Goal: Register for event/course

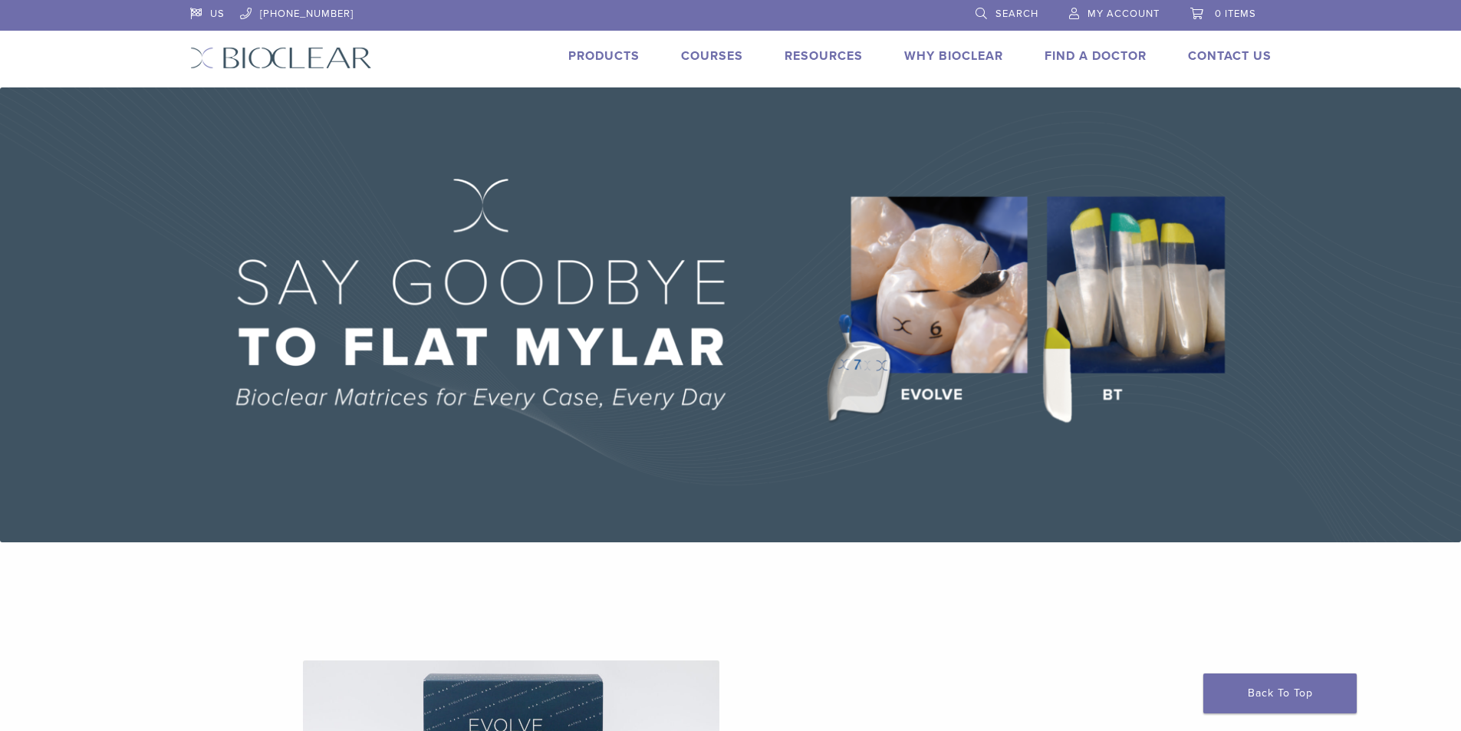
click at [721, 53] on link "Courses" at bounding box center [712, 55] width 62 height 15
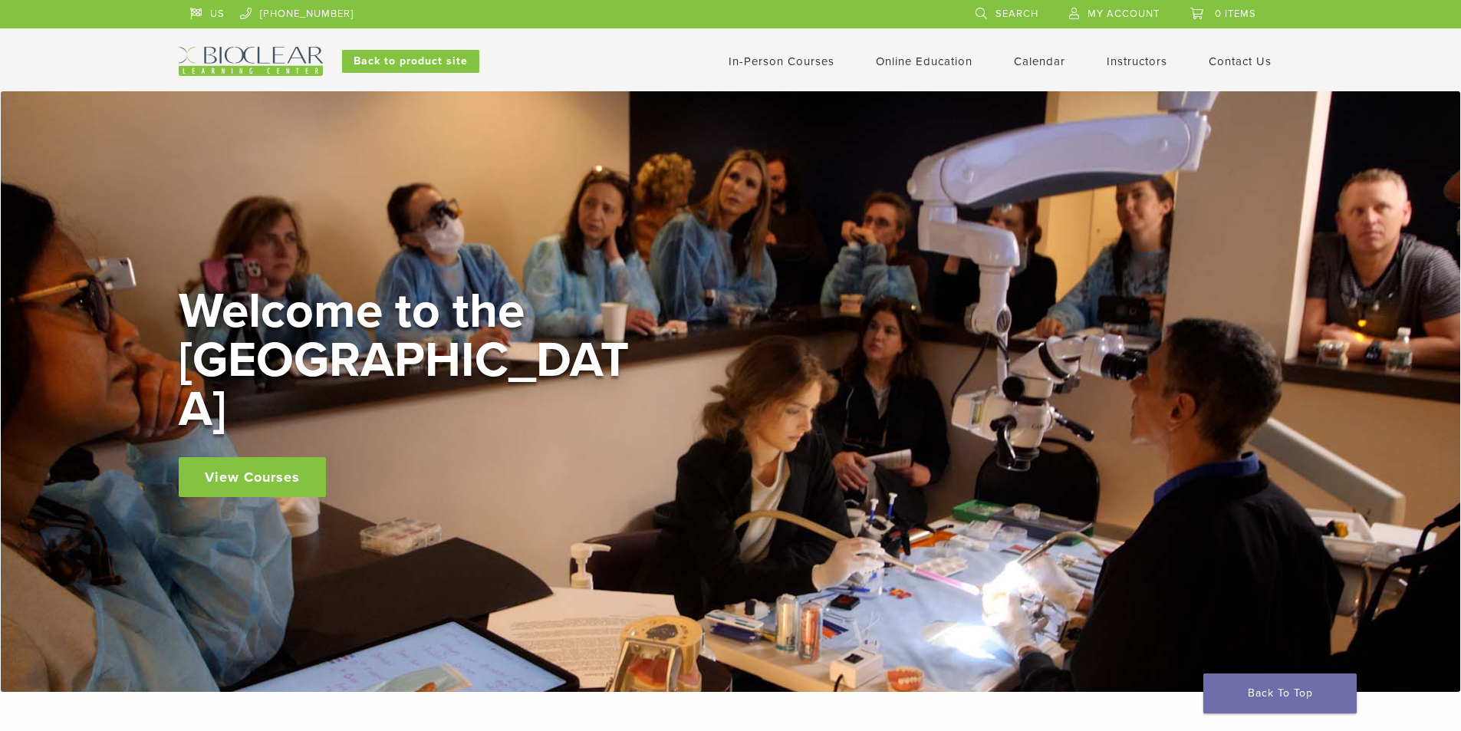
click at [287, 457] on link "View Courses" at bounding box center [252, 477] width 147 height 40
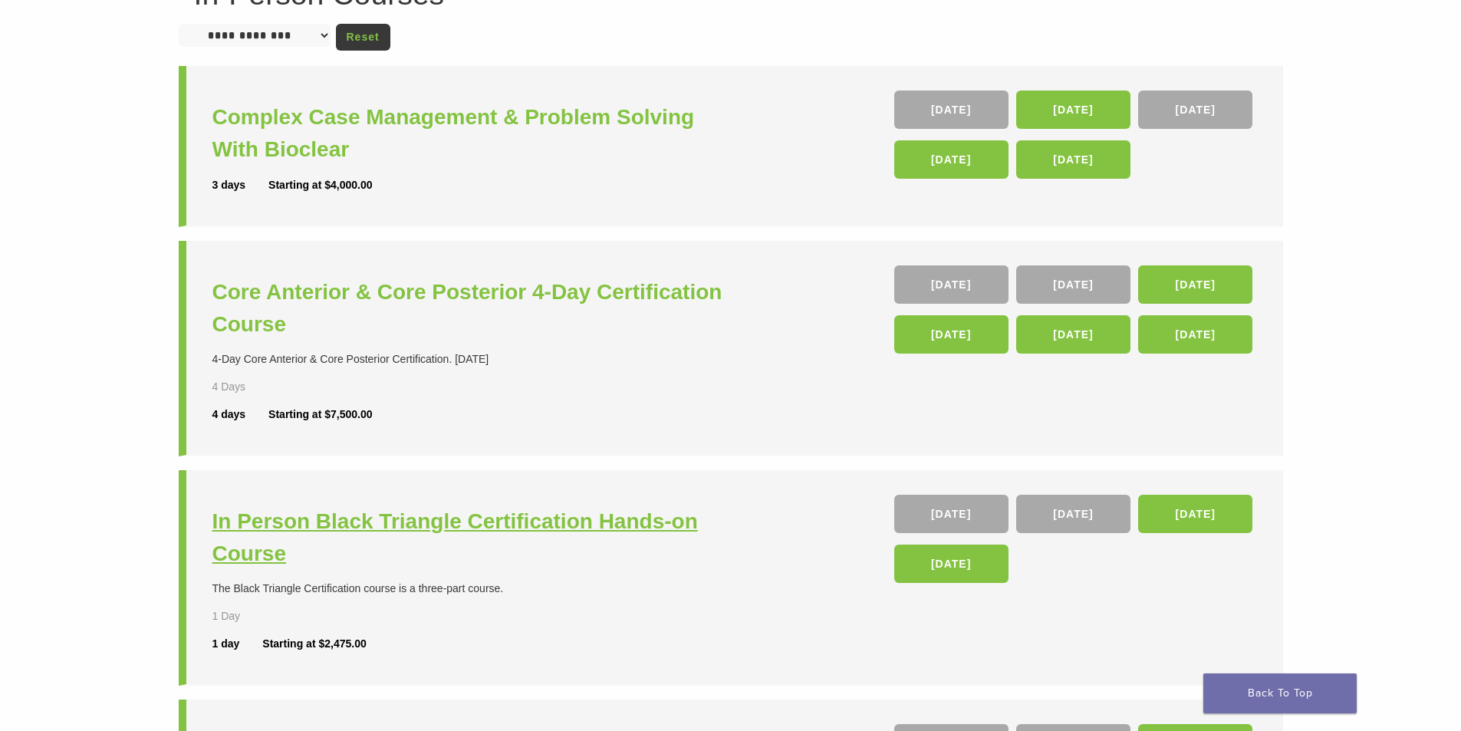
scroll to position [153, 0]
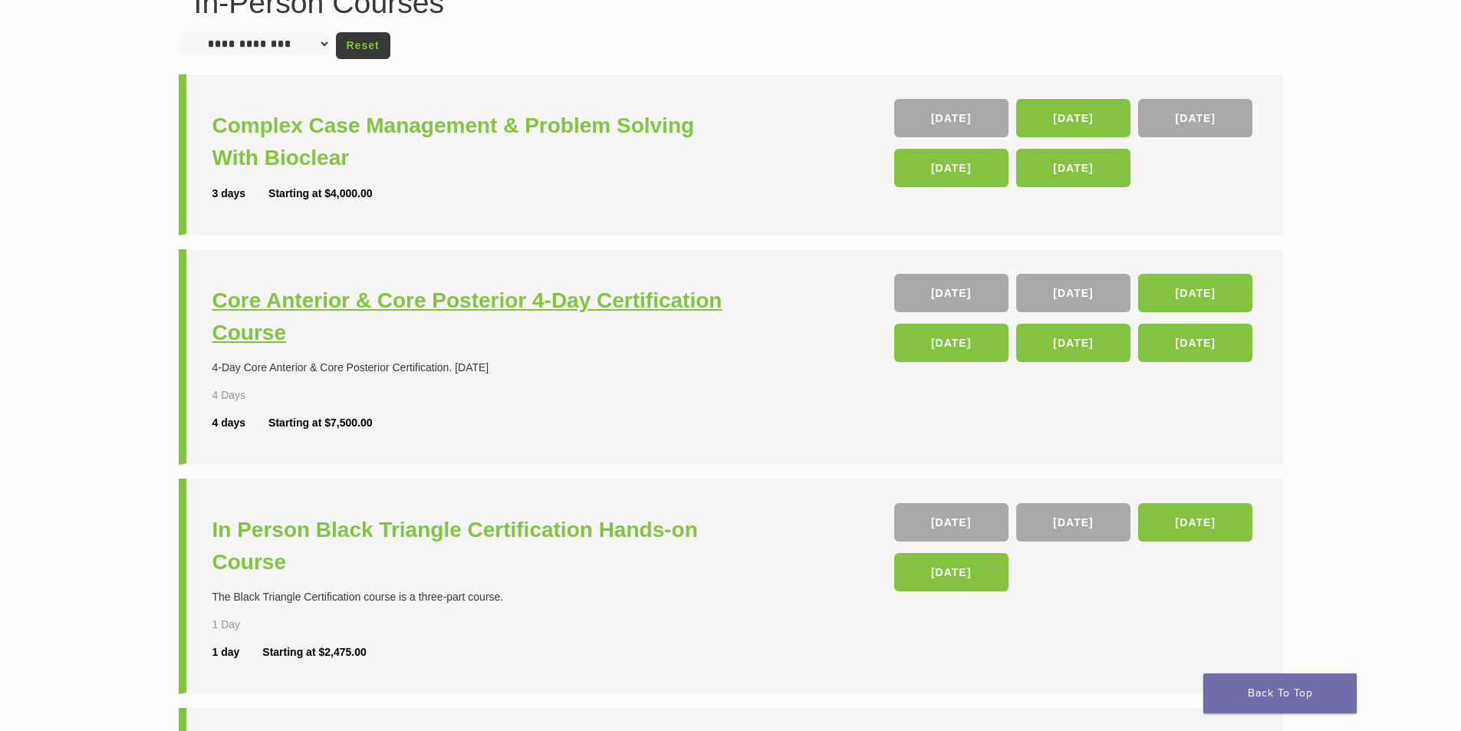
click at [394, 305] on h3 "Core Anterior & Core Posterior 4-Day Certification Course" at bounding box center [473, 317] width 522 height 64
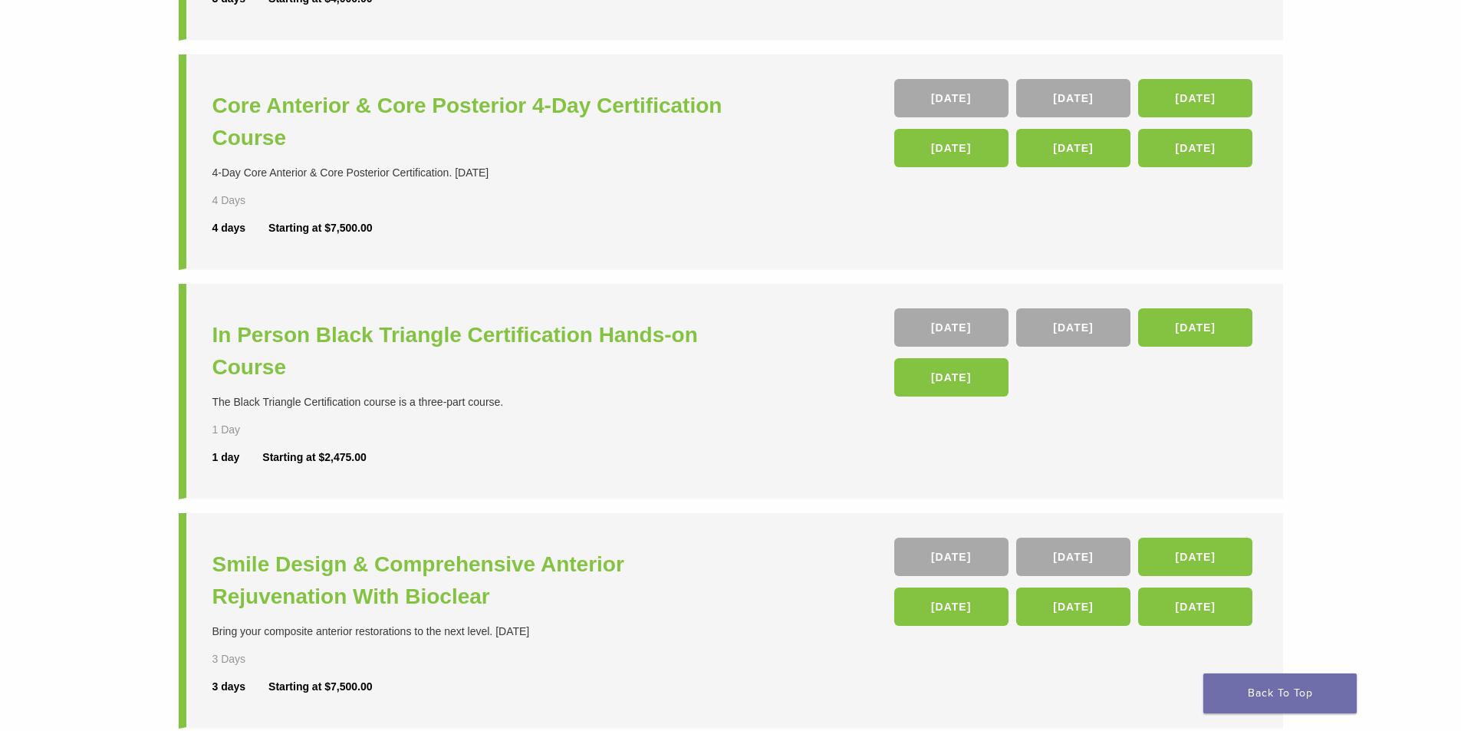
scroll to position [460, 0]
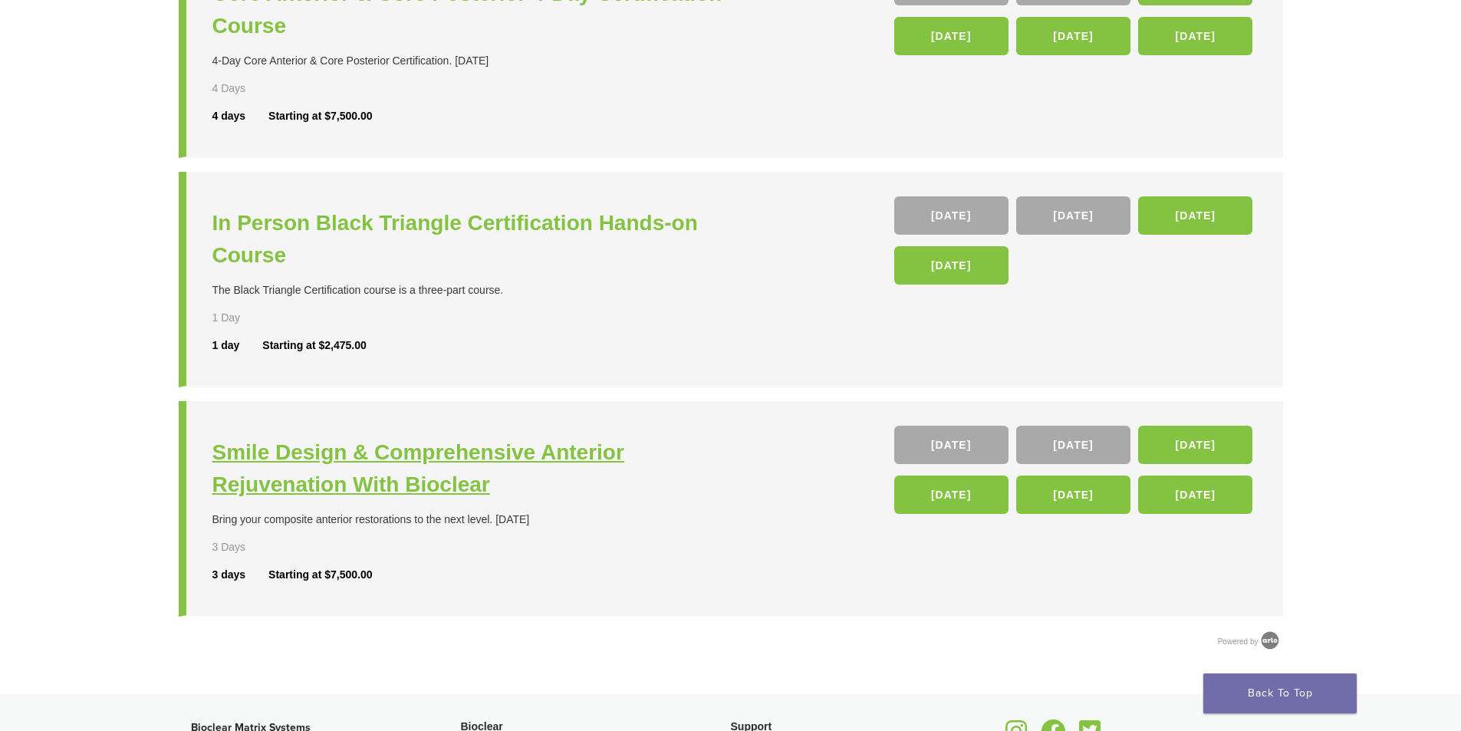
click at [371, 453] on h3 "Smile Design & Comprehensive Anterior Rejuvenation With Bioclear" at bounding box center [473, 468] width 522 height 64
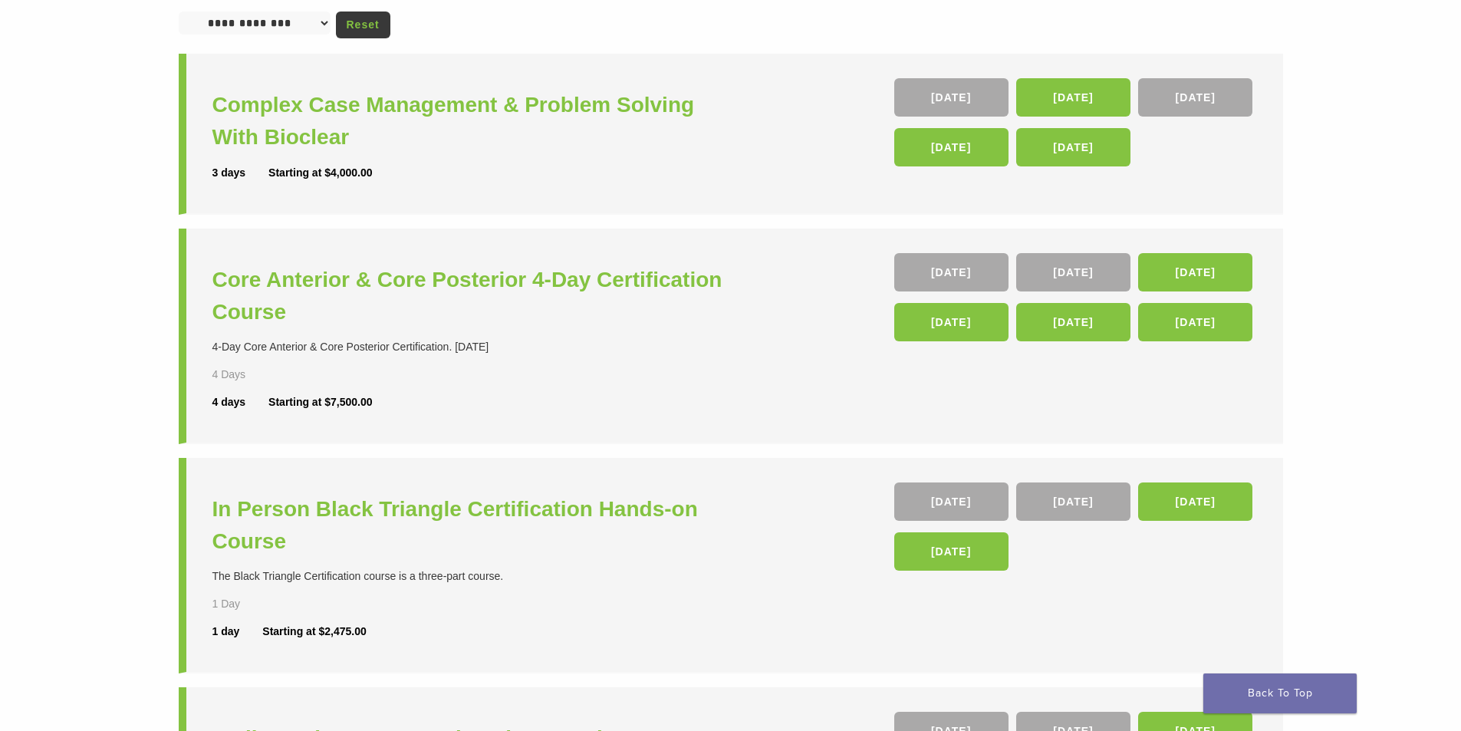
scroll to position [153, 0]
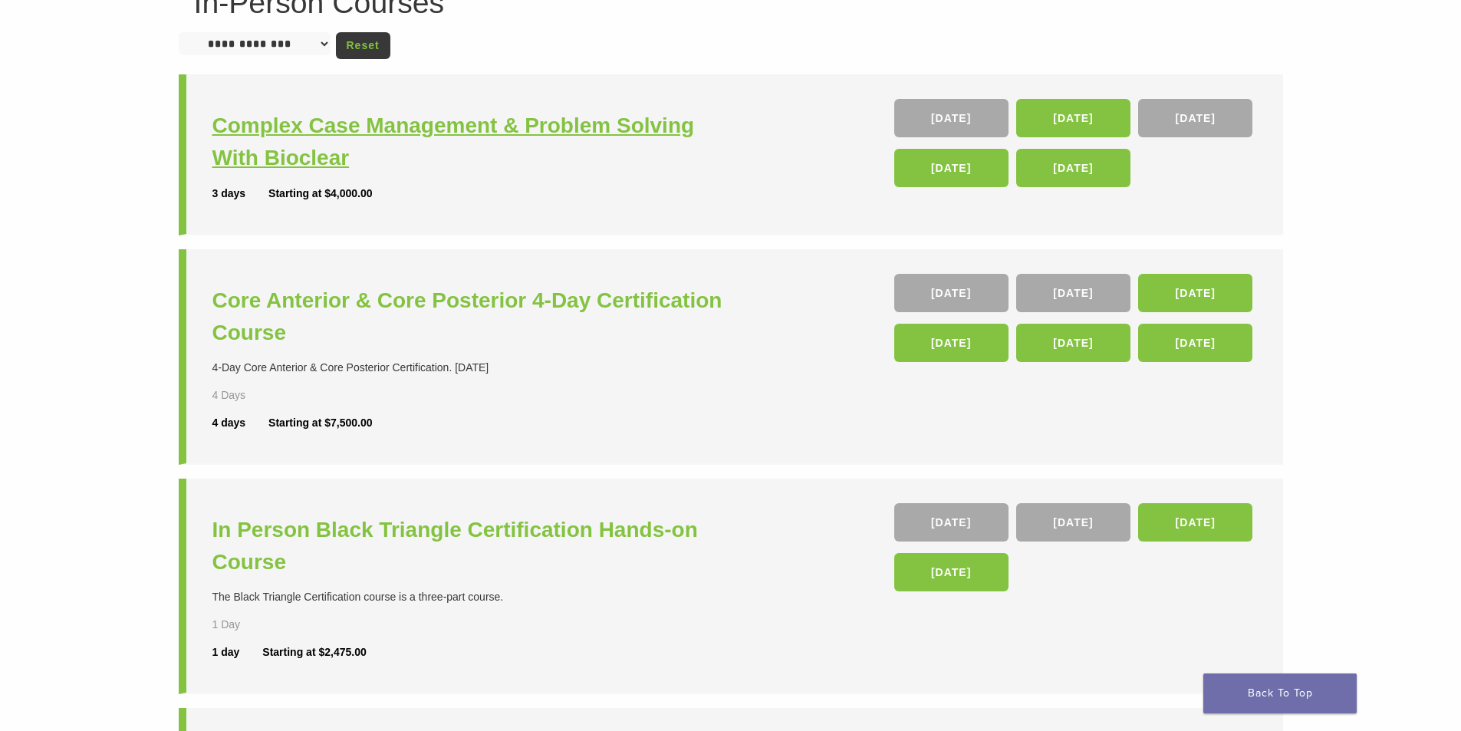
click at [357, 126] on h3 "Complex Case Management & Problem Solving With Bioclear" at bounding box center [473, 142] width 522 height 64
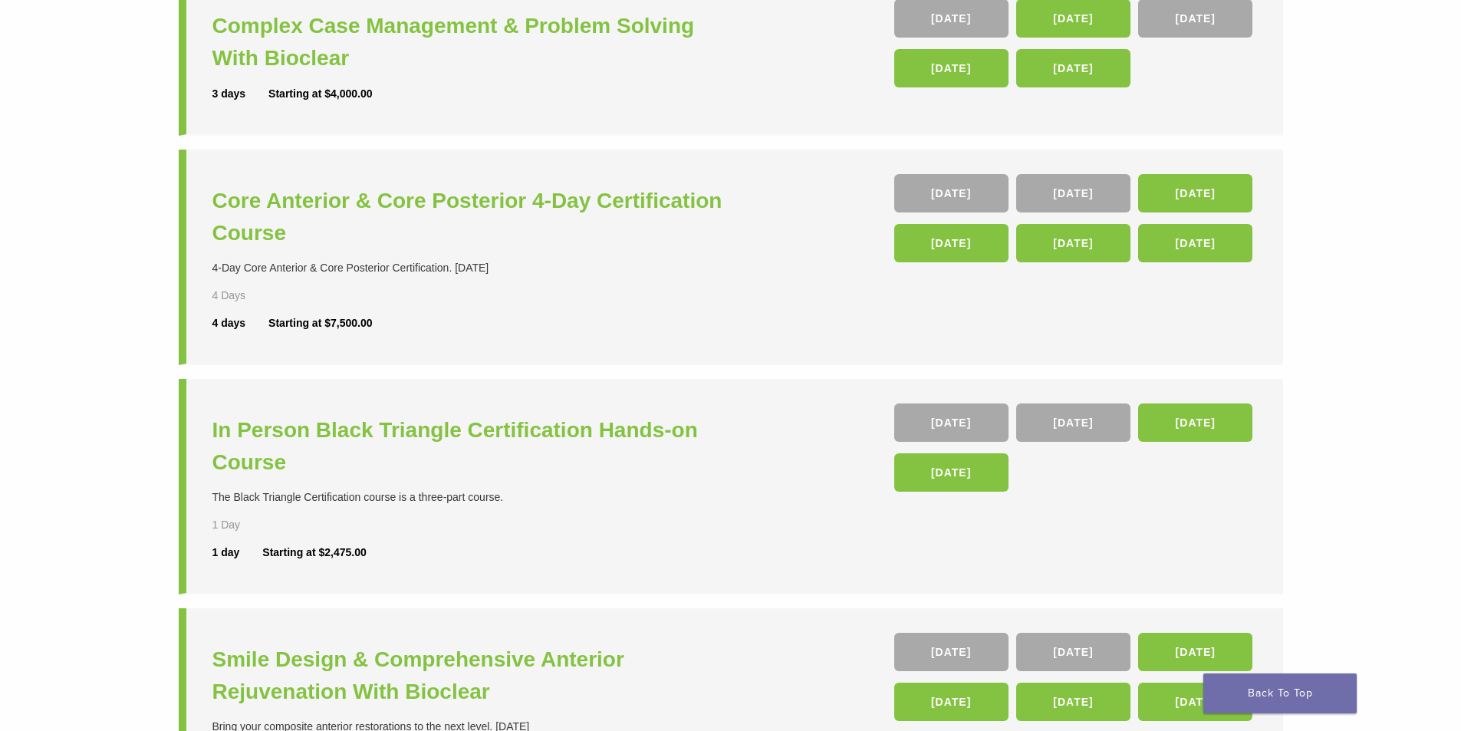
scroll to position [0, 0]
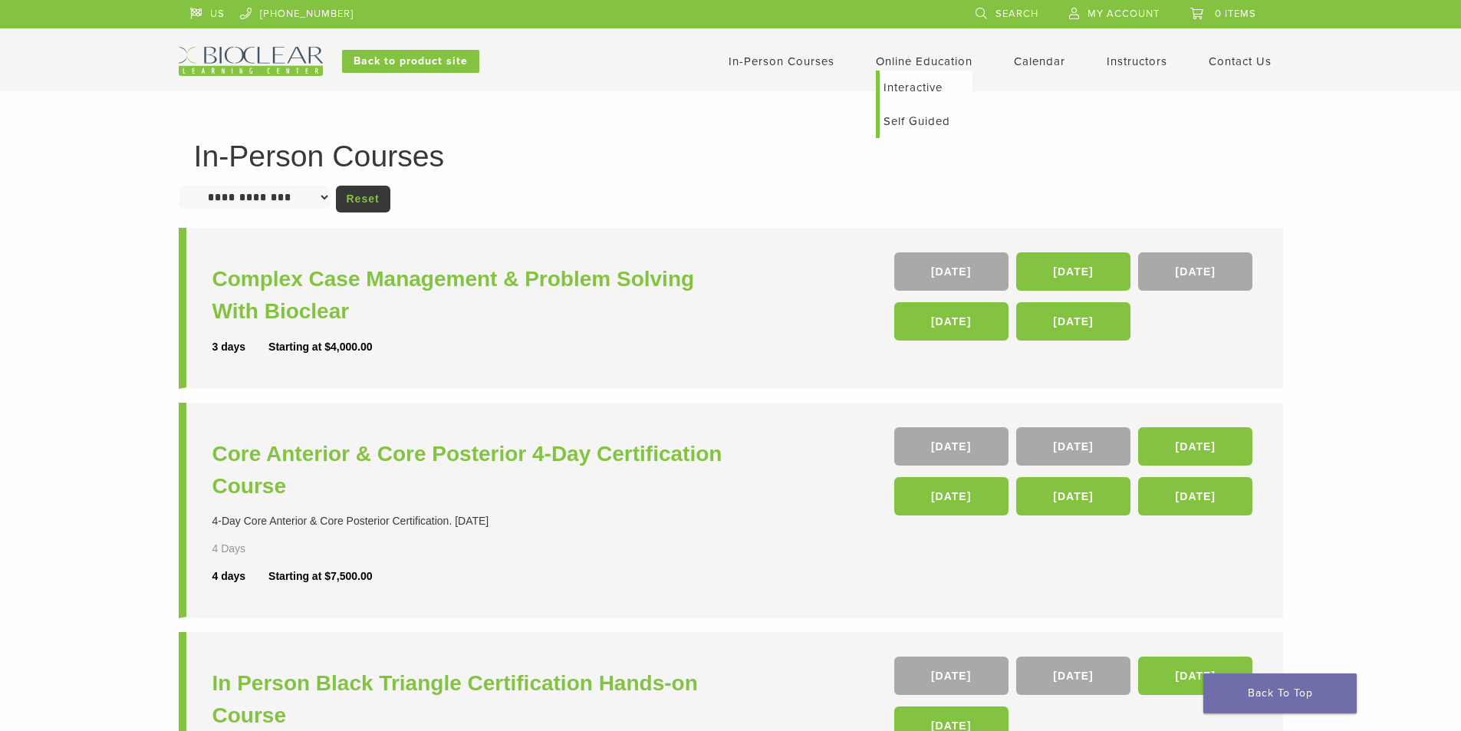
click at [917, 88] on link "Interactive" at bounding box center [926, 88] width 93 height 34
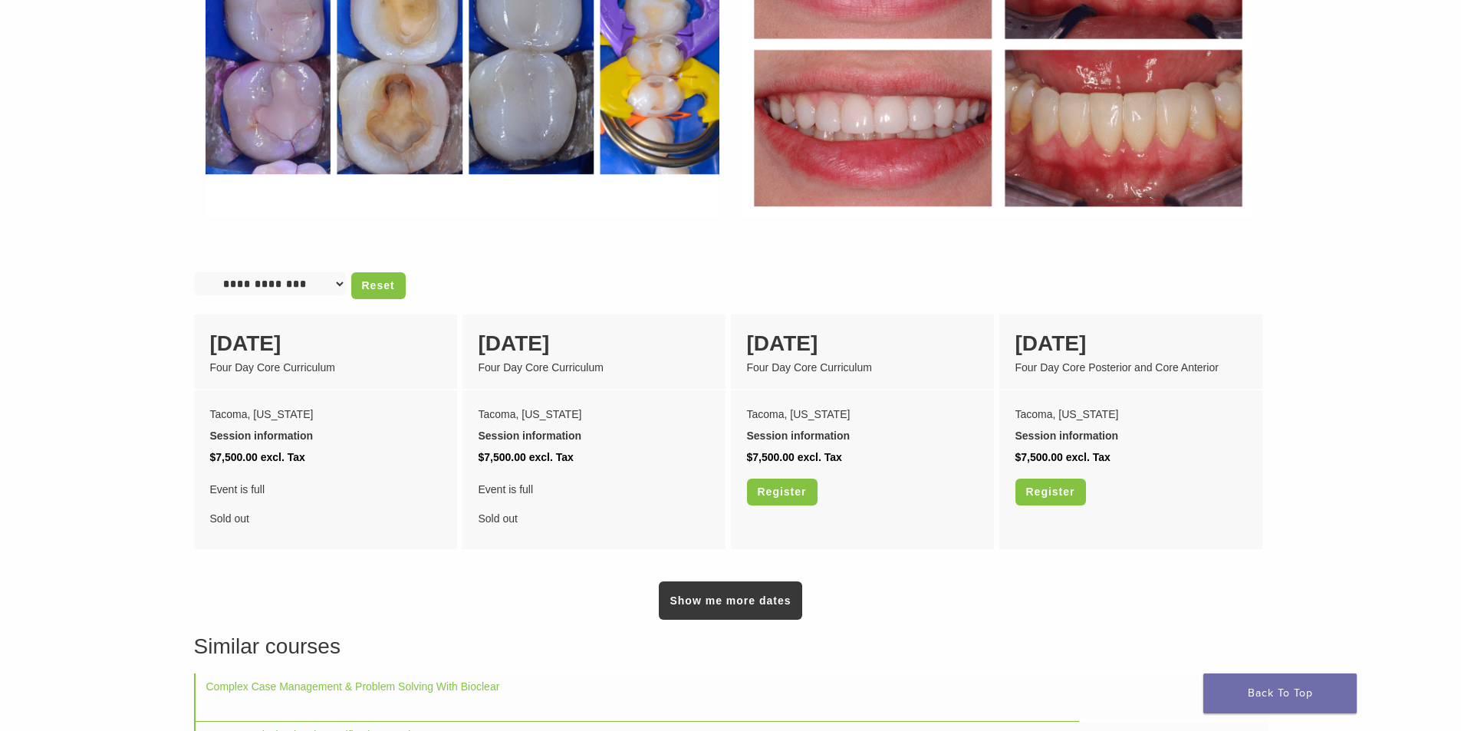
scroll to position [1074, 0]
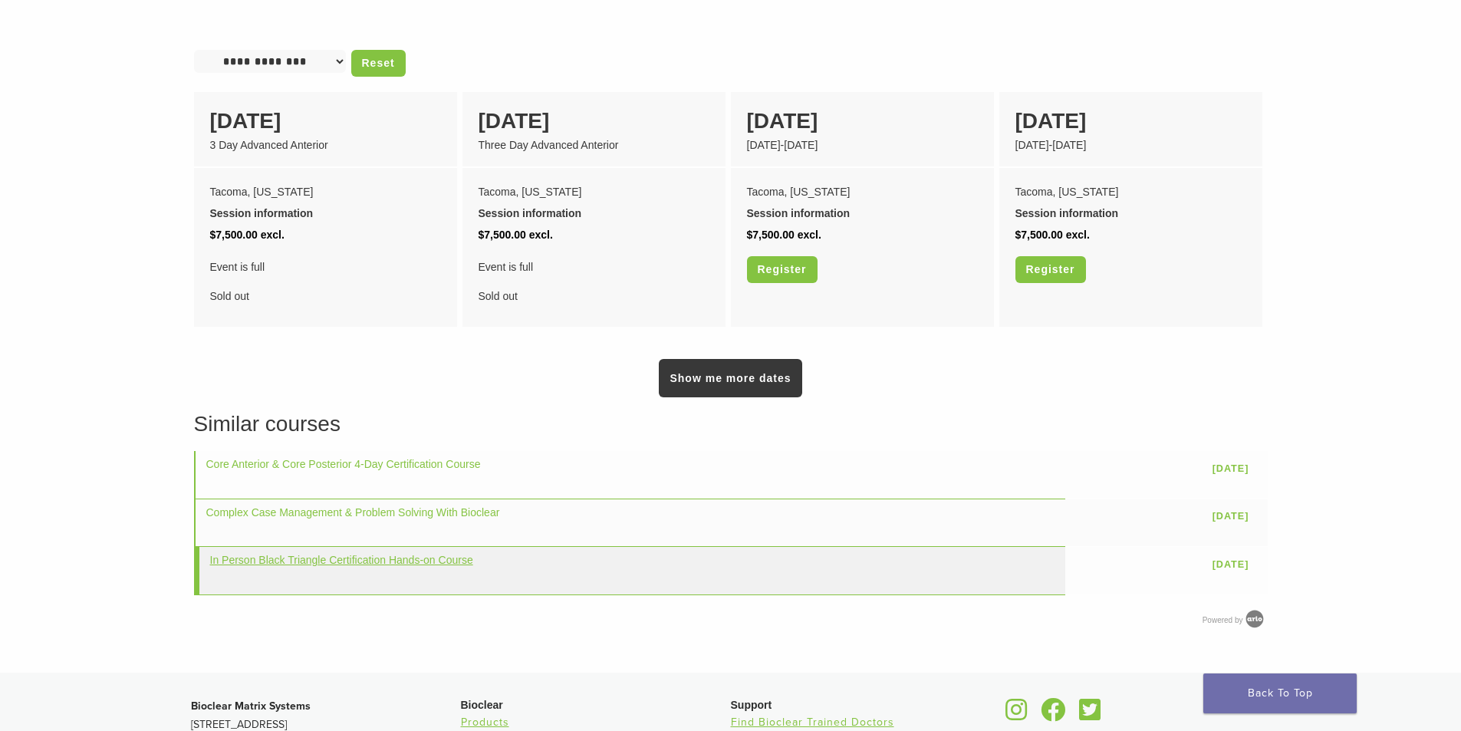
scroll to position [1151, 0]
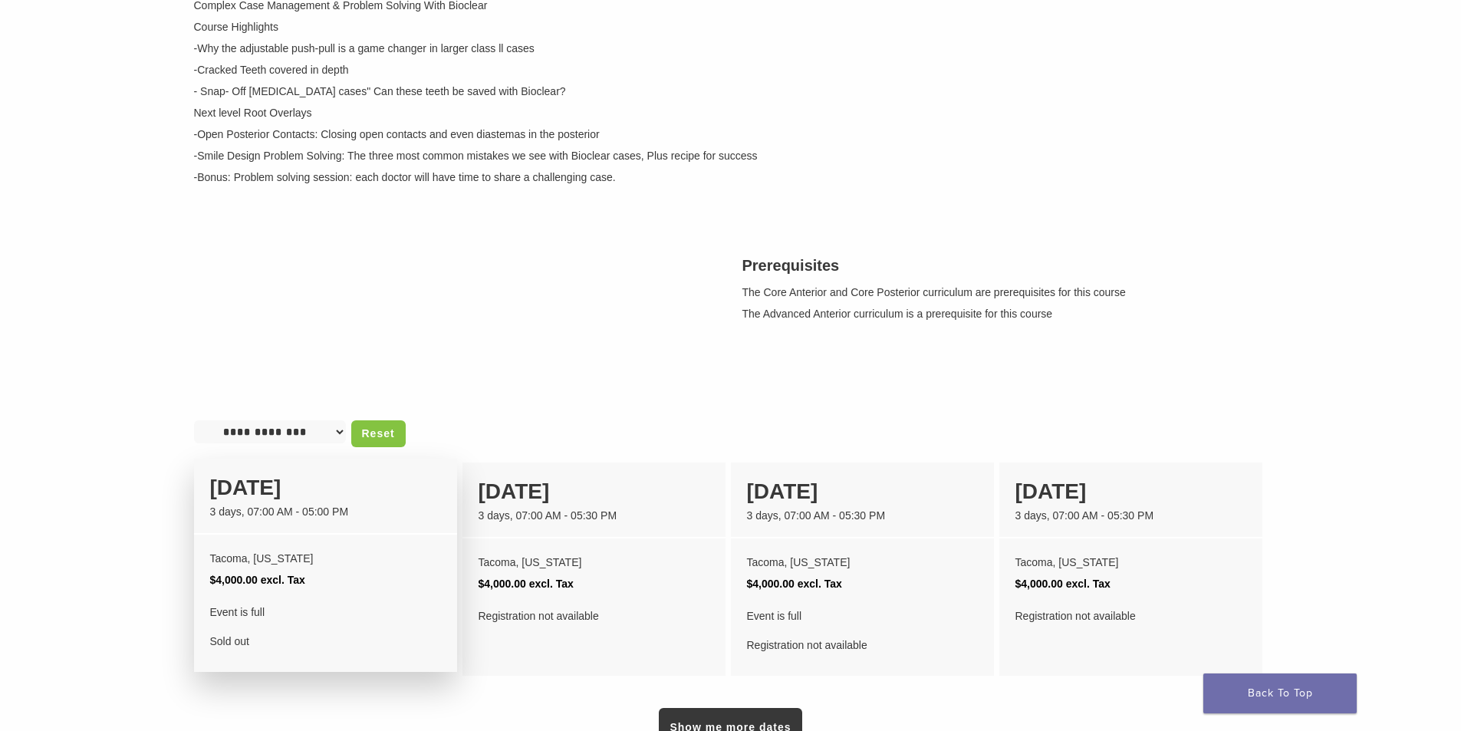
scroll to position [307, 0]
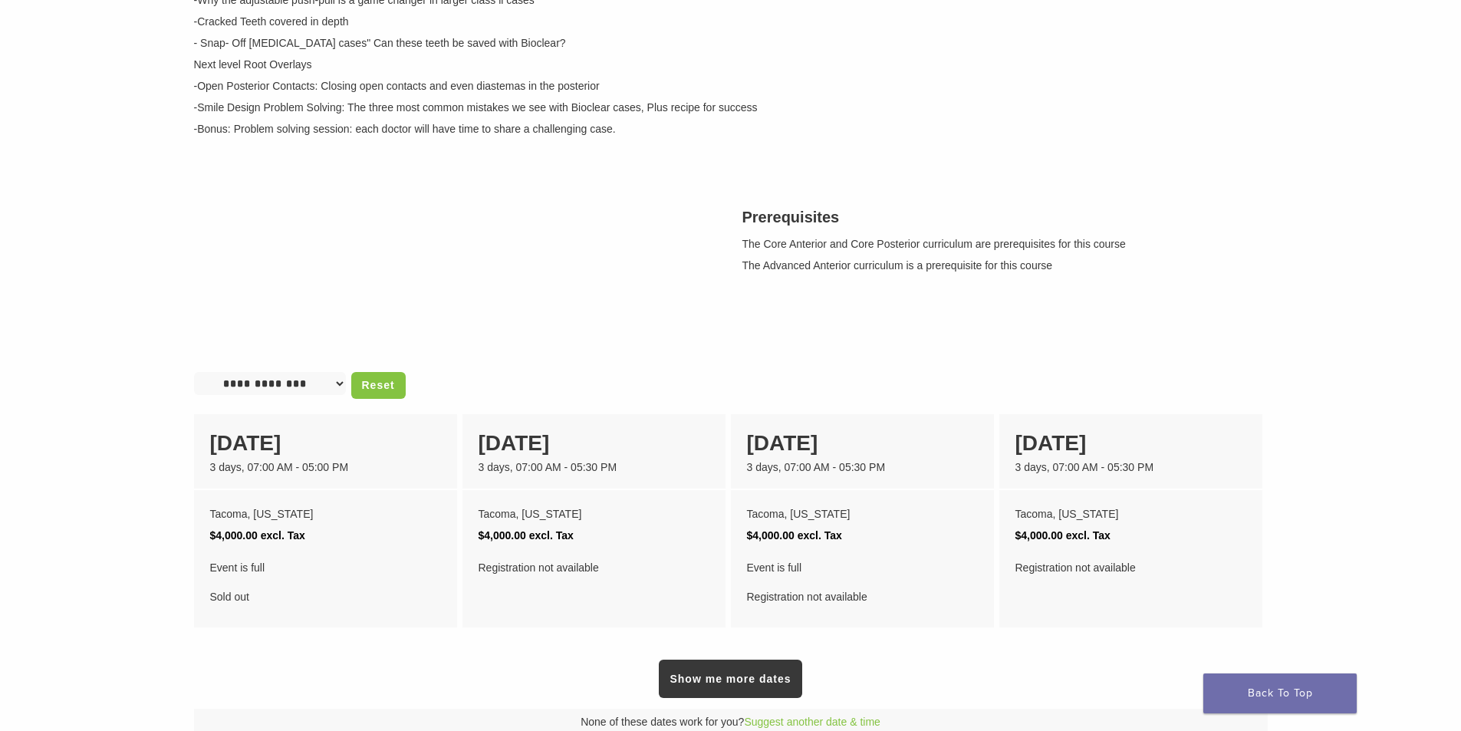
click at [286, 395] on select "**********" at bounding box center [270, 383] width 152 height 23
click at [288, 314] on div "Description Complex Case Management & Problem Solving With Bioclear Course High…" at bounding box center [731, 139] width 1097 height 479
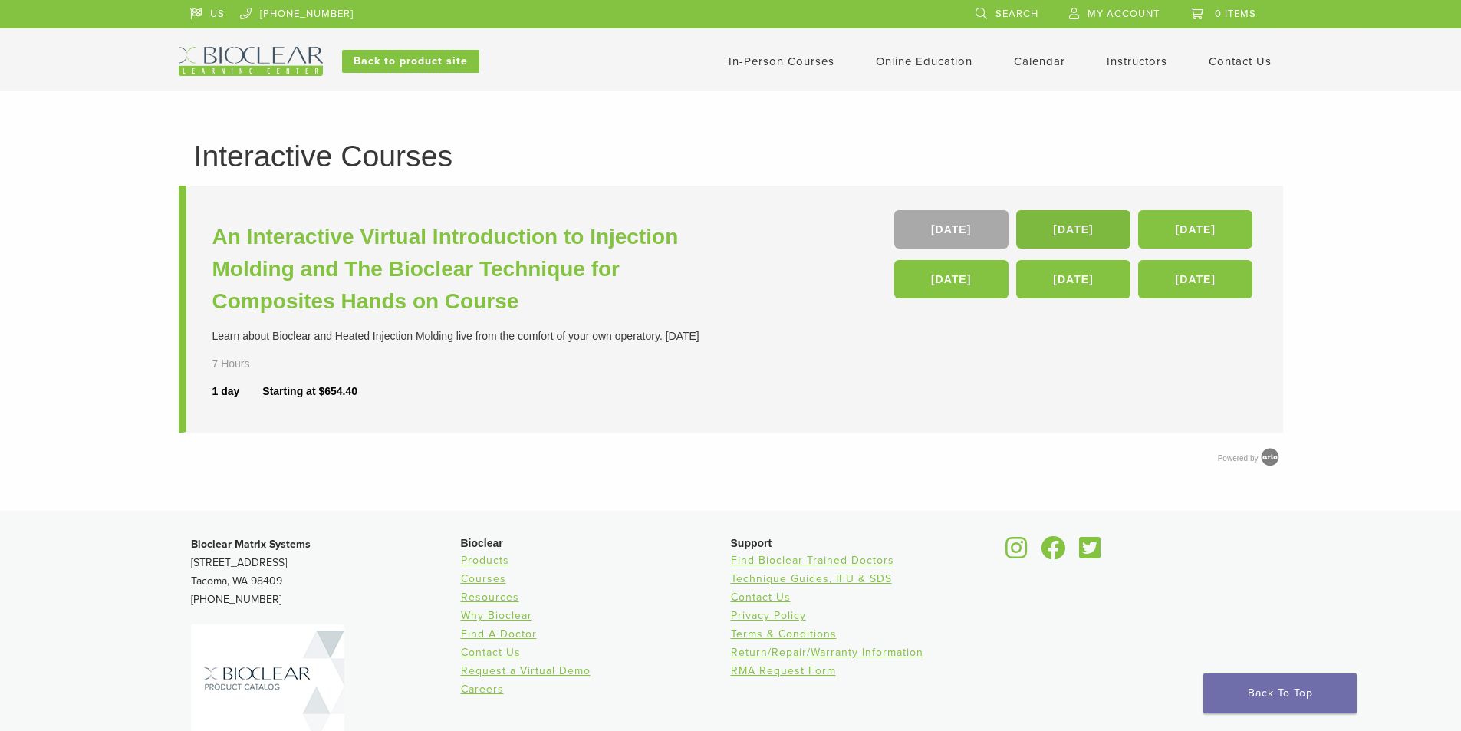
click at [1067, 217] on link "10 Oct" at bounding box center [1073, 229] width 114 height 38
click at [921, 119] on link "Self Guided" at bounding box center [926, 121] width 93 height 34
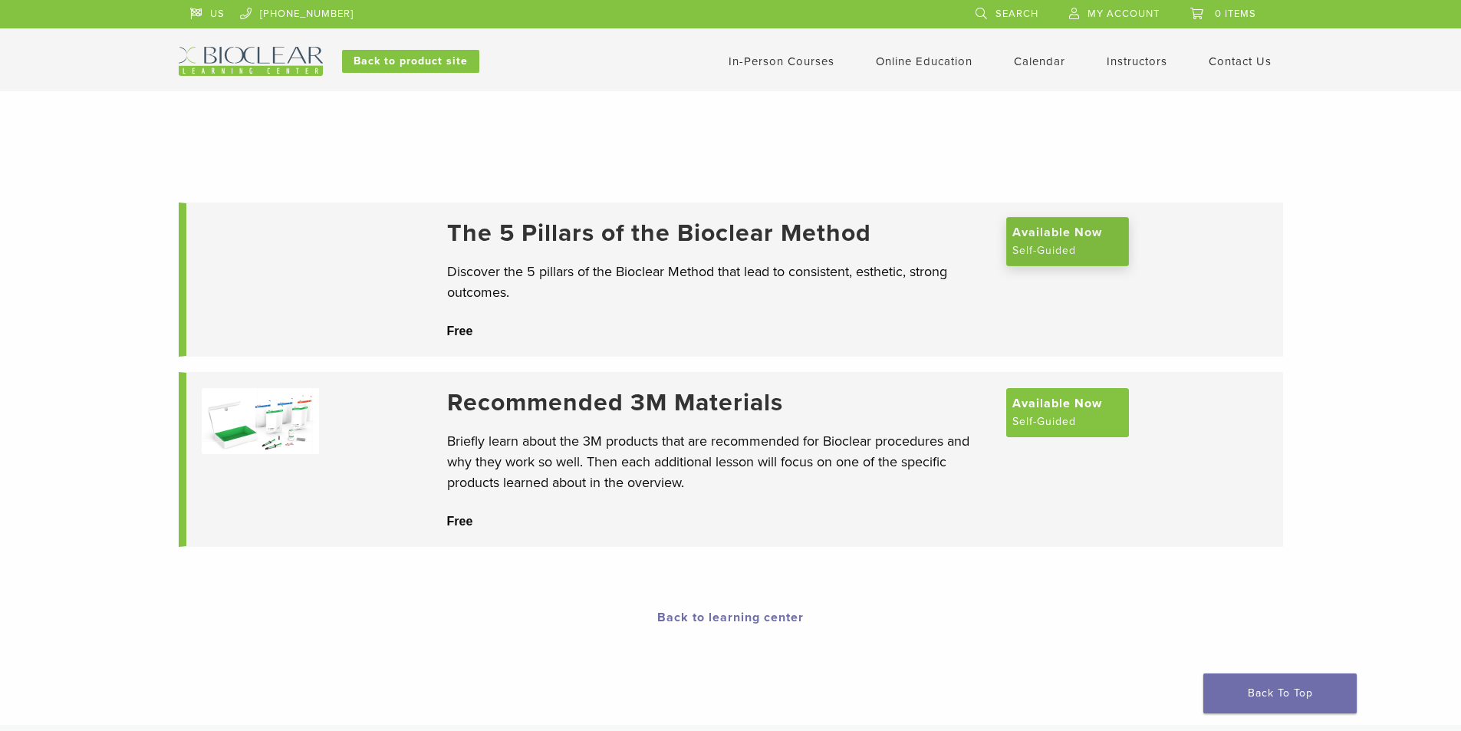
click at [1054, 235] on span "Available Now" at bounding box center [1058, 232] width 90 height 18
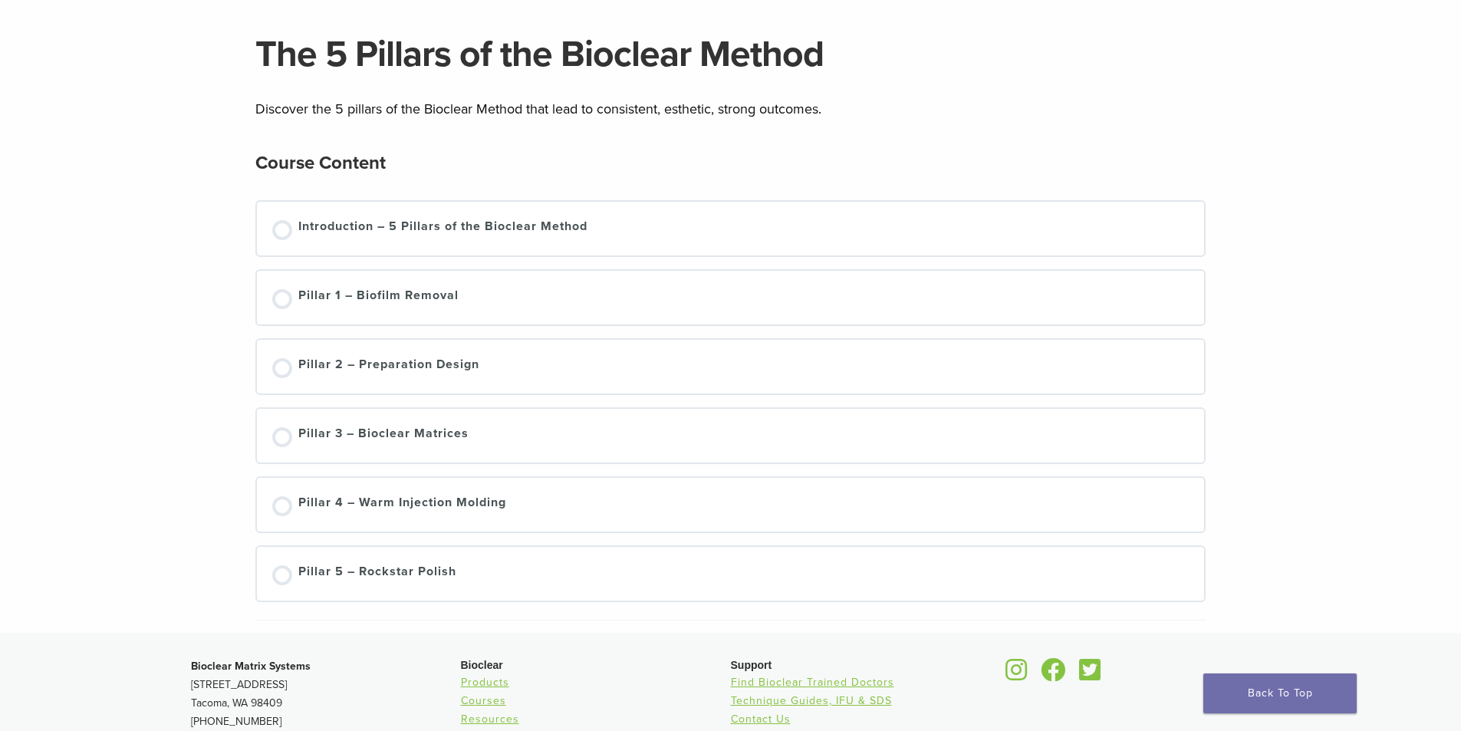
scroll to position [77, 0]
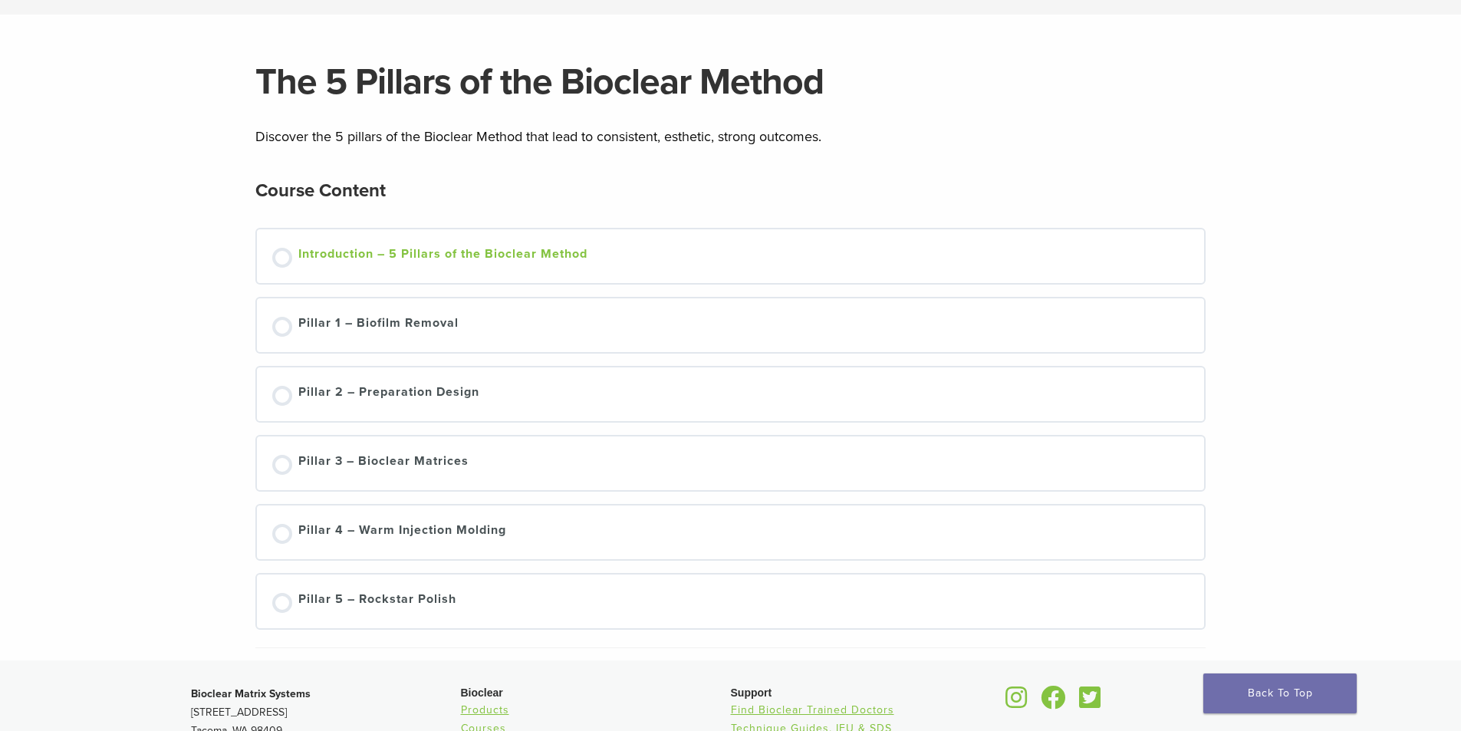
click at [682, 254] on link "Introduction – 5 Pillars of the Bioclear Method" at bounding box center [730, 256] width 917 height 23
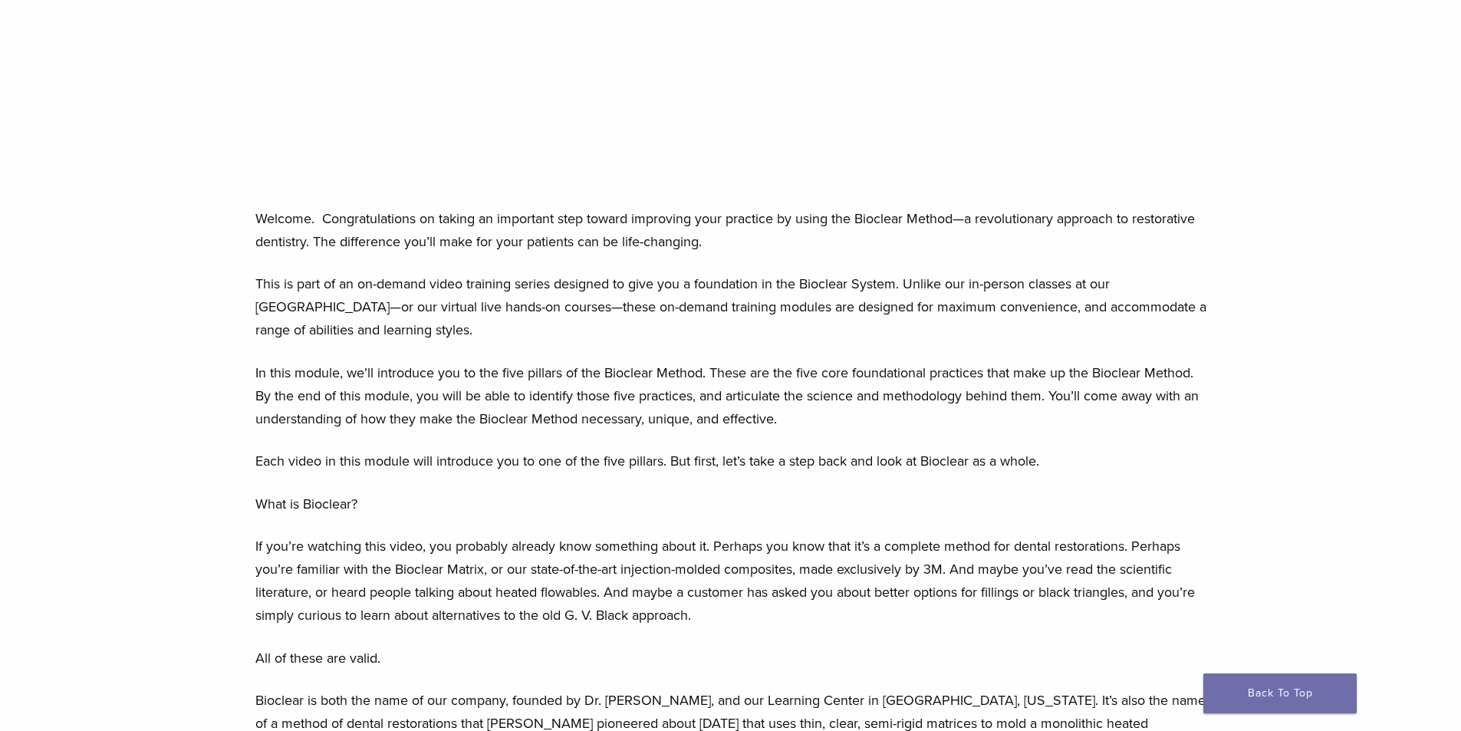
scroll to position [614, 0]
